Goal: Transaction & Acquisition: Obtain resource

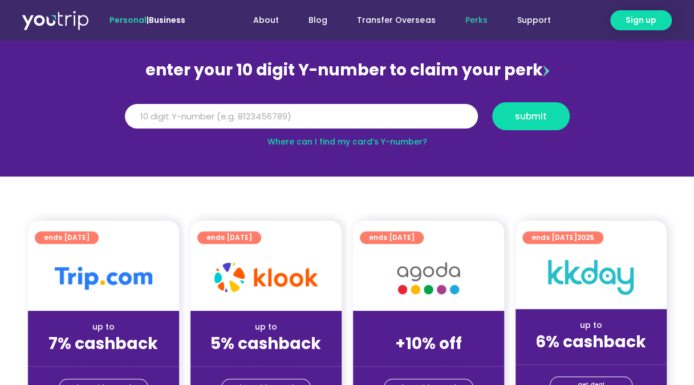
scroll to position [114, 0]
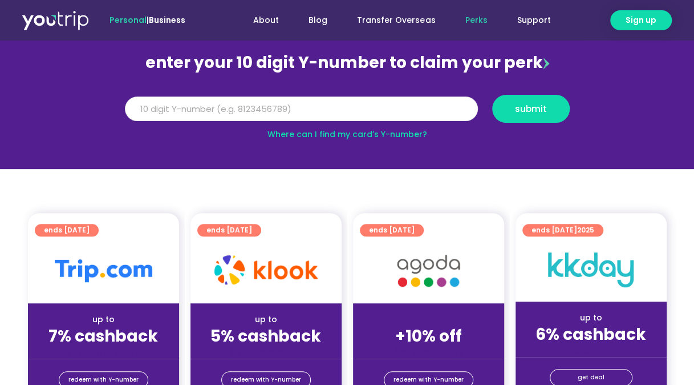
click at [334, 115] on input "Y Number" at bounding box center [301, 108] width 353 height 25
click at [531, 108] on span "submit" at bounding box center [531, 108] width 32 height 9
type input "5"
click at [545, 120] on button "submit" at bounding box center [531, 109] width 78 height 28
click at [524, 152] on section "enter your 10 digit Y-number to claim your perk Y Number 5162400175919948 submi…" at bounding box center [347, 89] width 694 height 157
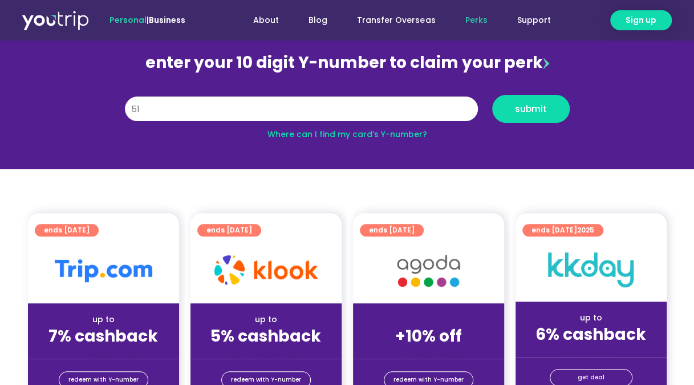
click at [374, 135] on link "Where can I find my card’s Y-number?" at bounding box center [348, 133] width 160 height 11
click at [401, 100] on input "5162400175919948" at bounding box center [301, 108] width 353 height 25
type input "8104252591"
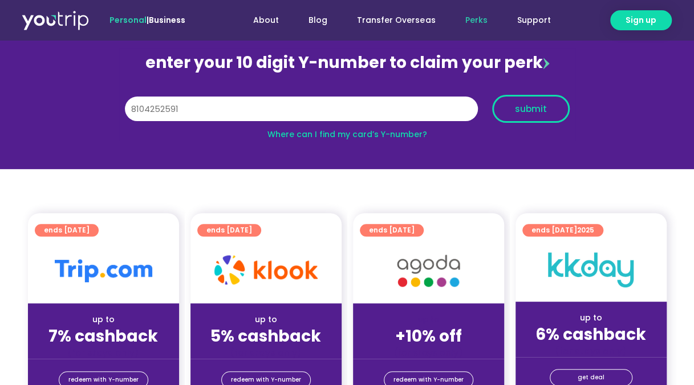
click at [547, 103] on button "submit" at bounding box center [531, 109] width 78 height 28
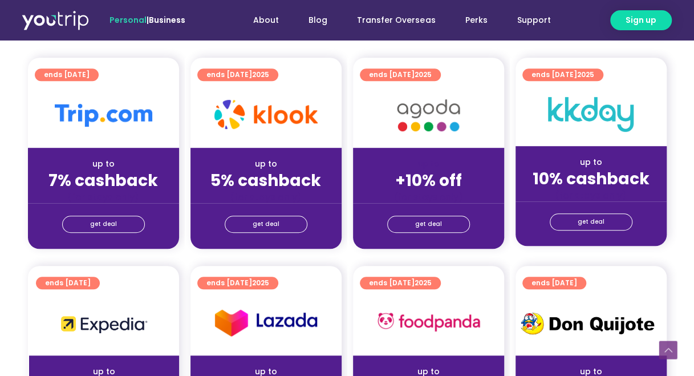
scroll to position [228, 0]
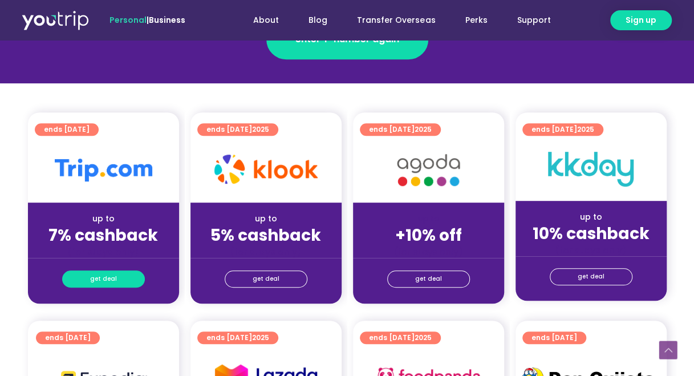
click at [129, 278] on link "get deal" at bounding box center [103, 278] width 83 height 17
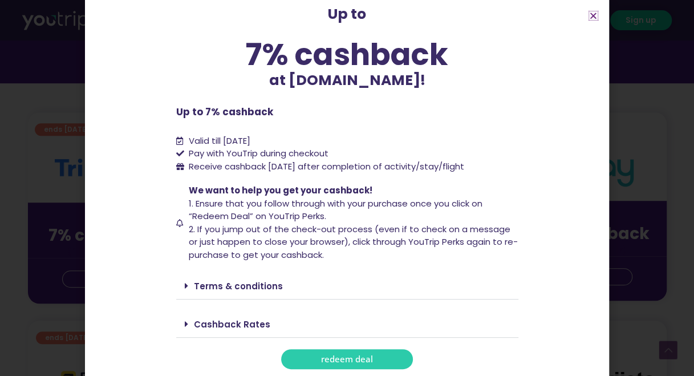
scroll to position [59, 0]
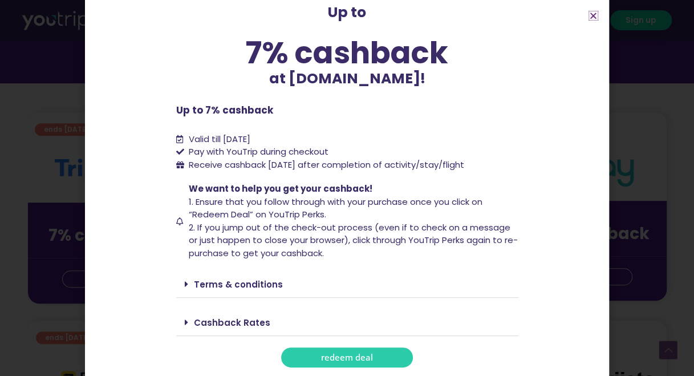
click at [593, 15] on icon "Close" at bounding box center [593, 15] width 9 height 9
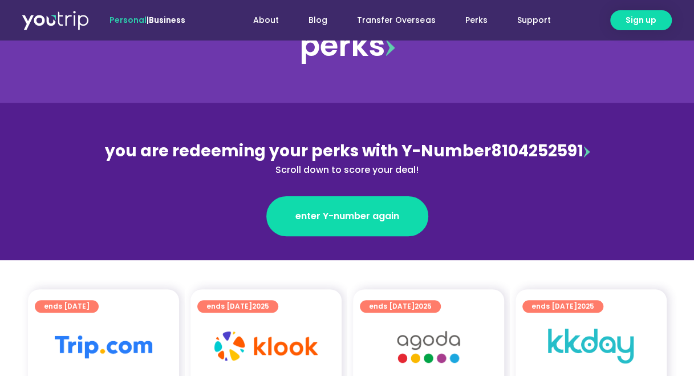
scroll to position [0, 0]
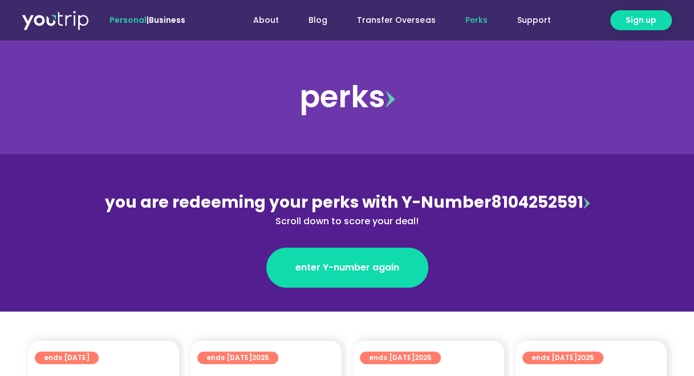
click at [493, 24] on link "Perks" at bounding box center [476, 20] width 52 height 21
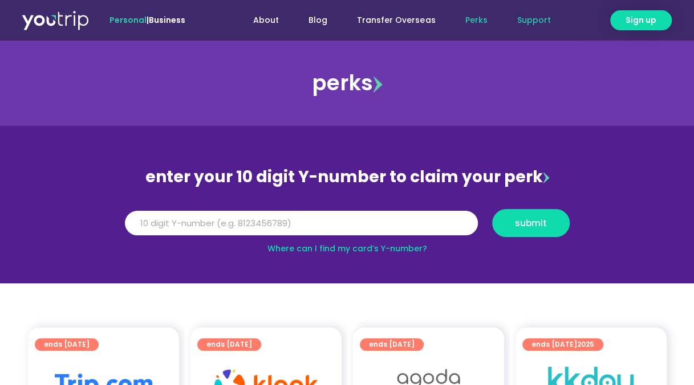
click at [543, 19] on link "Support" at bounding box center [533, 20] width 63 height 21
